Goal: Information Seeking & Learning: Check status

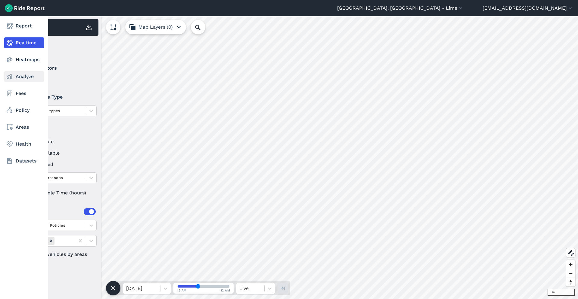
click at [21, 75] on link "Analyze" at bounding box center [24, 76] width 40 height 11
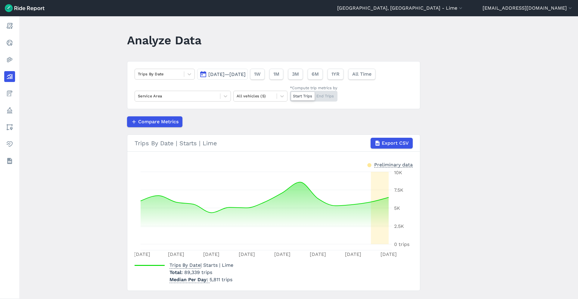
click at [246, 72] on span "[DATE]—[DATE]" at bounding box center [226, 74] width 37 height 6
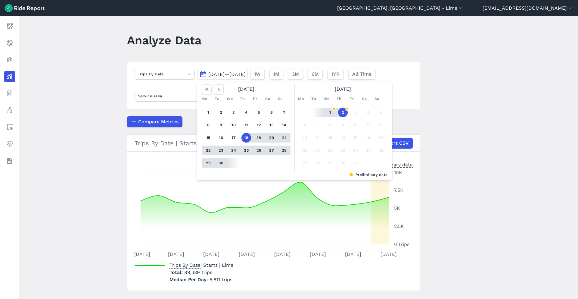
click at [222, 162] on button "30" at bounding box center [221, 163] width 10 height 10
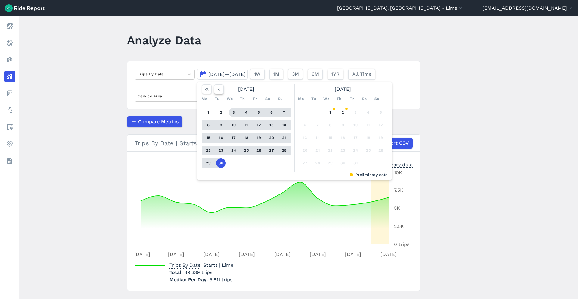
click at [219, 91] on icon "button" at bounding box center [219, 89] width 6 height 6
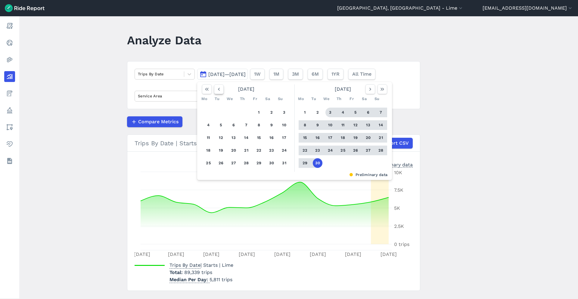
click at [219, 91] on icon "button" at bounding box center [219, 89] width 6 height 6
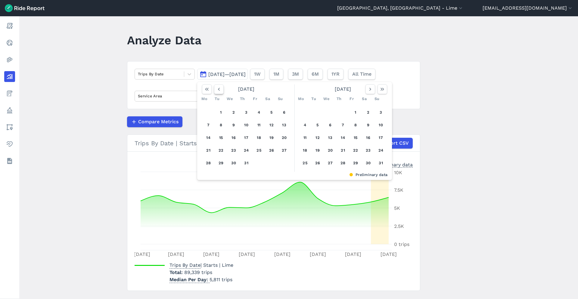
click at [219, 91] on icon "button" at bounding box center [219, 89] width 6 height 6
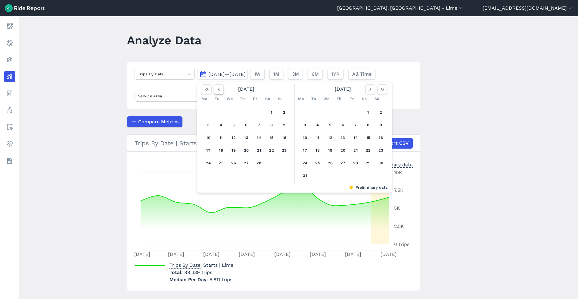
click at [219, 91] on icon "button" at bounding box center [219, 89] width 6 height 6
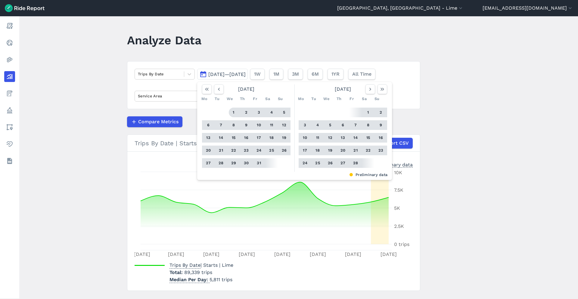
click at [235, 109] on button "1" at bounding box center [234, 113] width 10 height 10
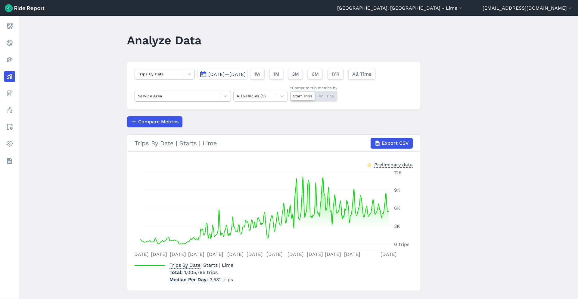
click at [200, 96] on div at bounding box center [177, 95] width 79 height 7
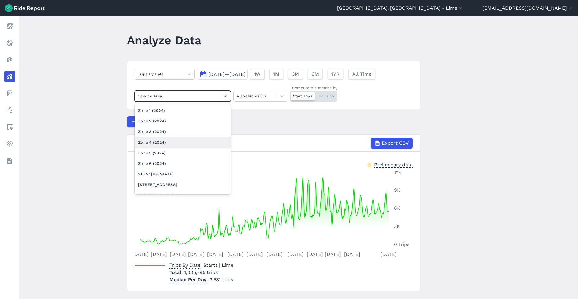
scroll to position [475, 0]
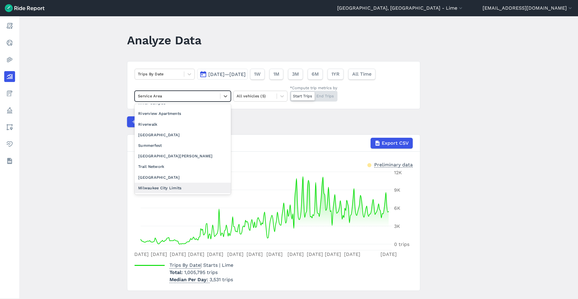
click at [172, 185] on div "Milwaukee City Limits" at bounding box center [183, 188] width 96 height 11
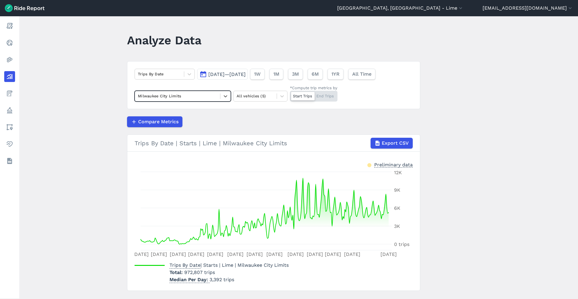
click at [241, 77] on button "[DATE]—[DATE]" at bounding box center [222, 74] width 51 height 11
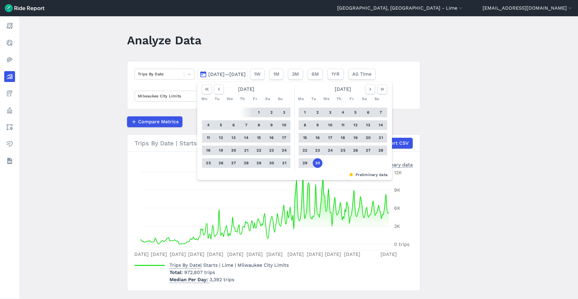
click at [306, 113] on button "1" at bounding box center [305, 113] width 10 height 10
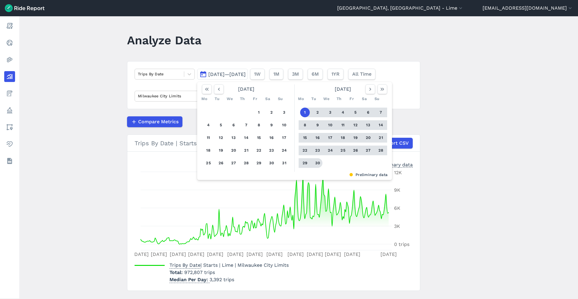
click at [318, 164] on button "30" at bounding box center [318, 163] width 10 height 10
